Goal: Task Accomplishment & Management: Complete application form

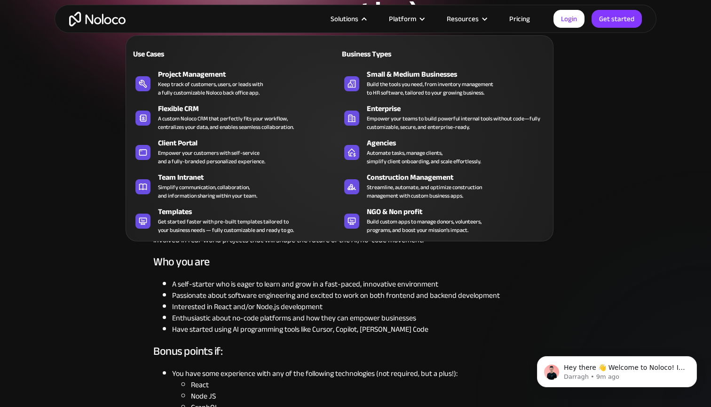
scroll to position [108, 0]
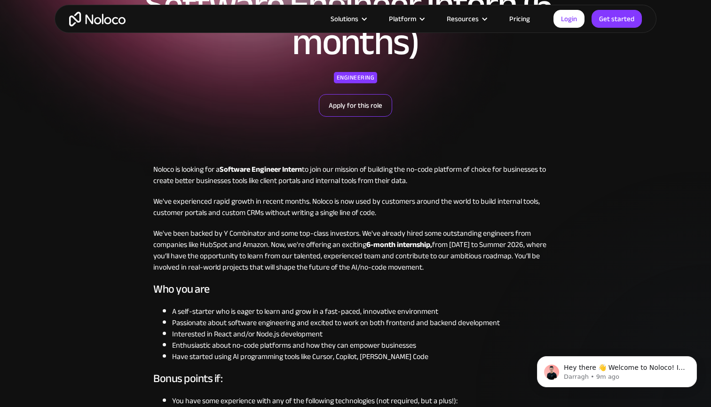
click at [362, 109] on link "Apply for this role" at bounding box center [355, 105] width 73 height 23
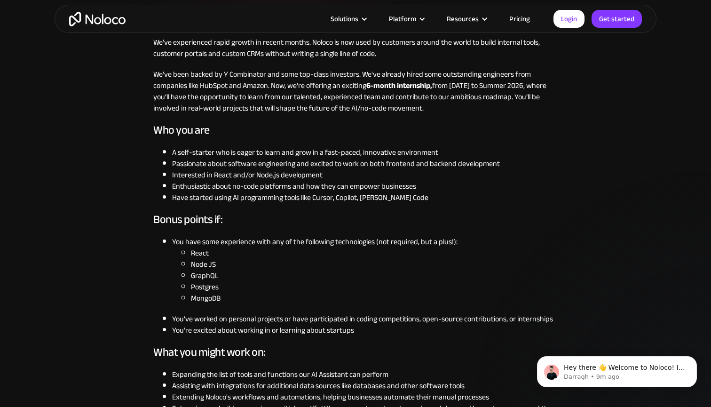
click at [186, 151] on li "A self-starter who is eager to learn and grow in a fast-paced, innovative envir…" at bounding box center [365, 152] width 386 height 11
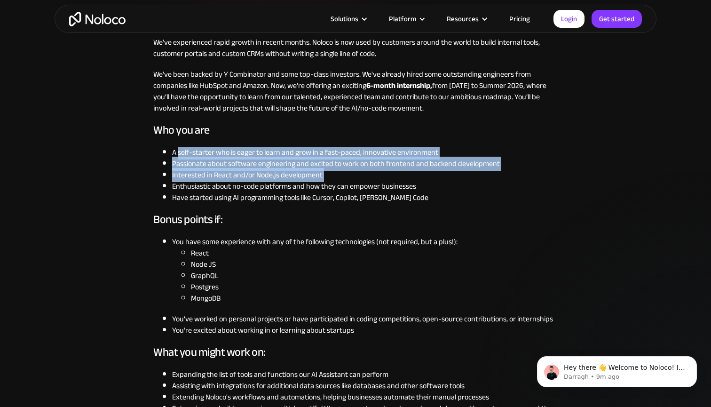
drag, startPoint x: 186, startPoint y: 151, endPoint x: 333, endPoint y: 176, distance: 149.4
click at [333, 176] on ul "A self-starter who is eager to learn and grow in a fast-paced, innovative envir…" at bounding box center [355, 175] width 405 height 56
click at [333, 176] on li "Interested in React and/or Node.js development" at bounding box center [365, 174] width 386 height 11
drag, startPoint x: 333, startPoint y: 176, endPoint x: 196, endPoint y: 145, distance: 140.4
click at [196, 145] on div "Noloco is looking for a Software Engineer Intern to join our mission of buildin…" at bounding box center [355, 384] width 405 height 759
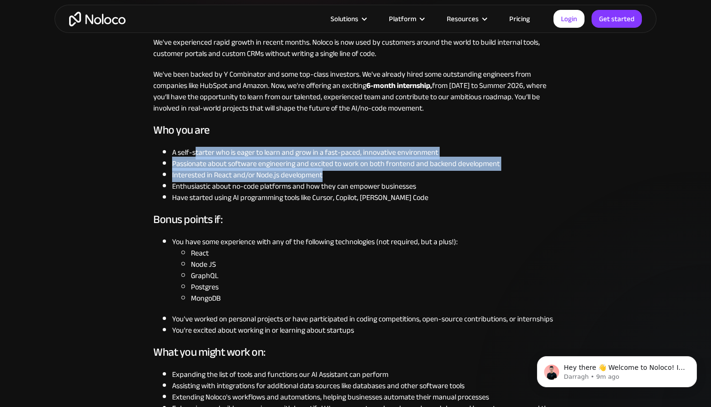
click at [196, 145] on div "Noloco is looking for a Software Engineer Intern to join our mission of buildin…" at bounding box center [355, 384] width 405 height 759
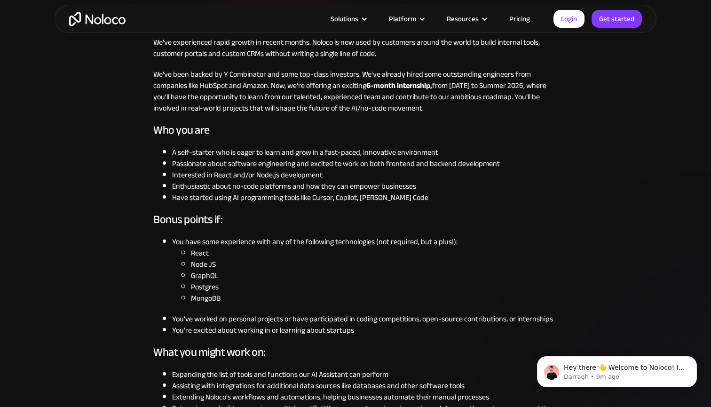
click at [184, 148] on li "A self-starter who is eager to learn and grow in a fast-paced, innovative envir…" at bounding box center [365, 152] width 386 height 11
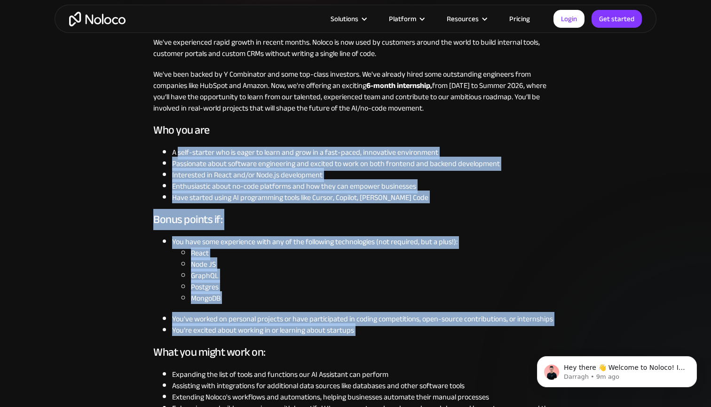
drag, startPoint x: 184, startPoint y: 148, endPoint x: 426, endPoint y: 331, distance: 302.6
click at [426, 331] on div "Noloco is looking for a Software Engineer Intern to join our mission of buildin…" at bounding box center [355, 384] width 405 height 759
click at [426, 331] on li "You’re excited about working in or learning about startups" at bounding box center [365, 330] width 386 height 11
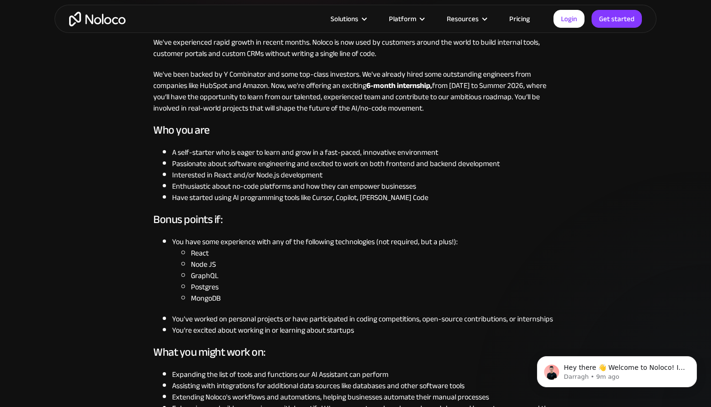
click at [426, 331] on li "You’re excited about working in or learning about startups" at bounding box center [365, 330] width 386 height 11
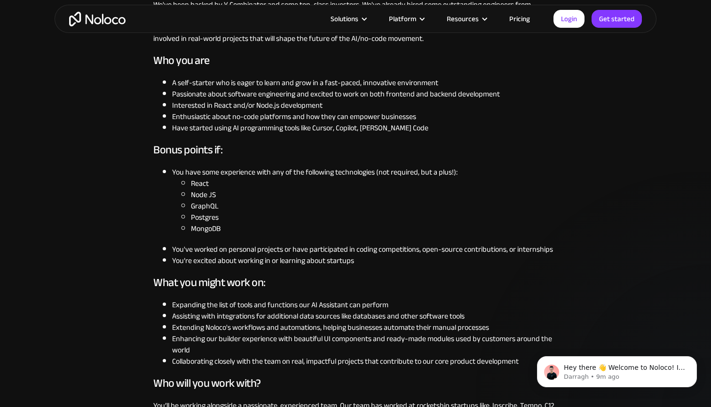
scroll to position [345, 0]
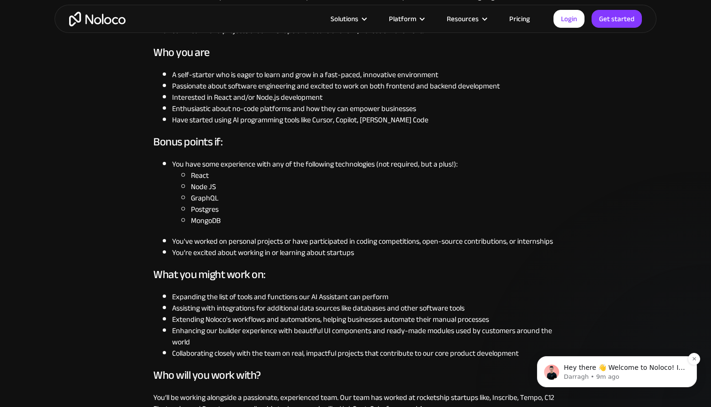
click at [617, 371] on p "Hey there 👋 Welcome to Noloco! If you have any questions, just reply to this me…" at bounding box center [624, 367] width 121 height 9
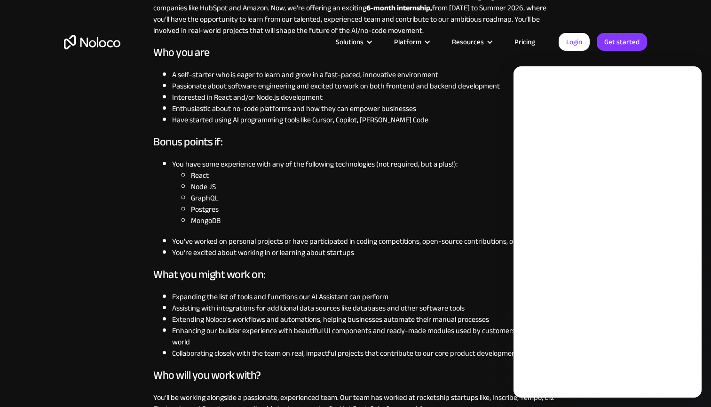
scroll to position [0, 0]
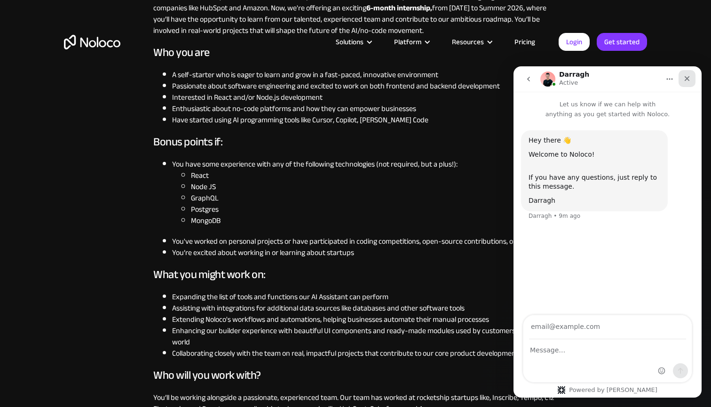
click at [687, 74] on div "Close" at bounding box center [687, 78] width 17 height 17
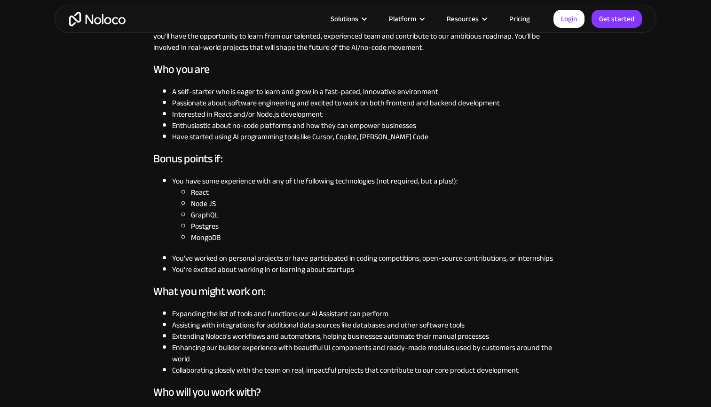
scroll to position [325, 0]
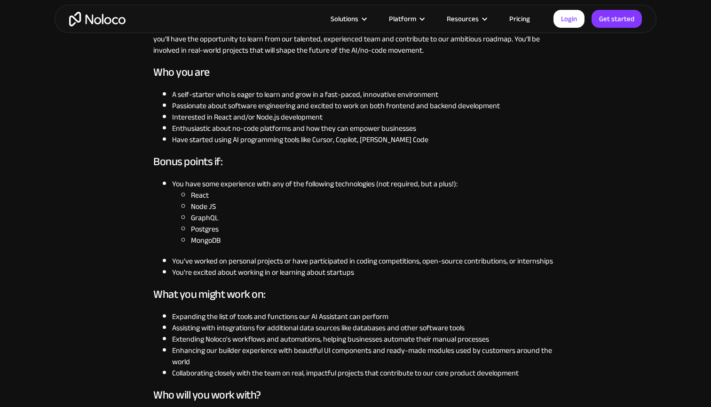
click at [292, 311] on li "Expanding the list of tools and functions our AI Assistant can perform" at bounding box center [365, 316] width 386 height 11
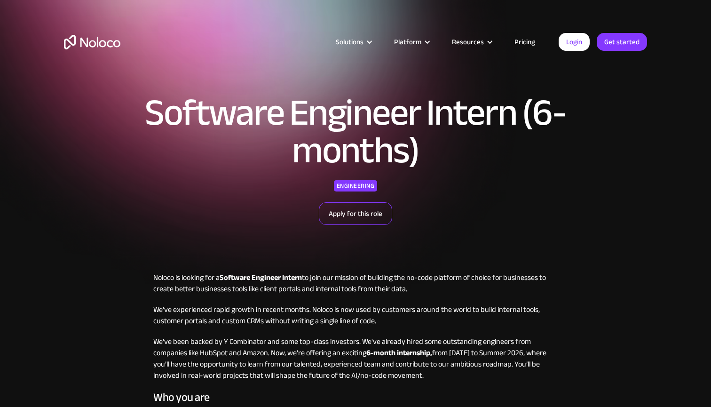
scroll to position [0, 0]
click at [363, 209] on link "Apply for this role" at bounding box center [355, 213] width 73 height 23
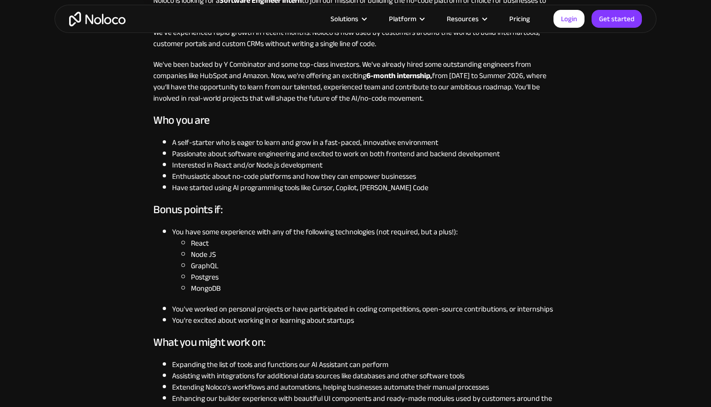
scroll to position [286, 0]
